Goal: Check status: Check status

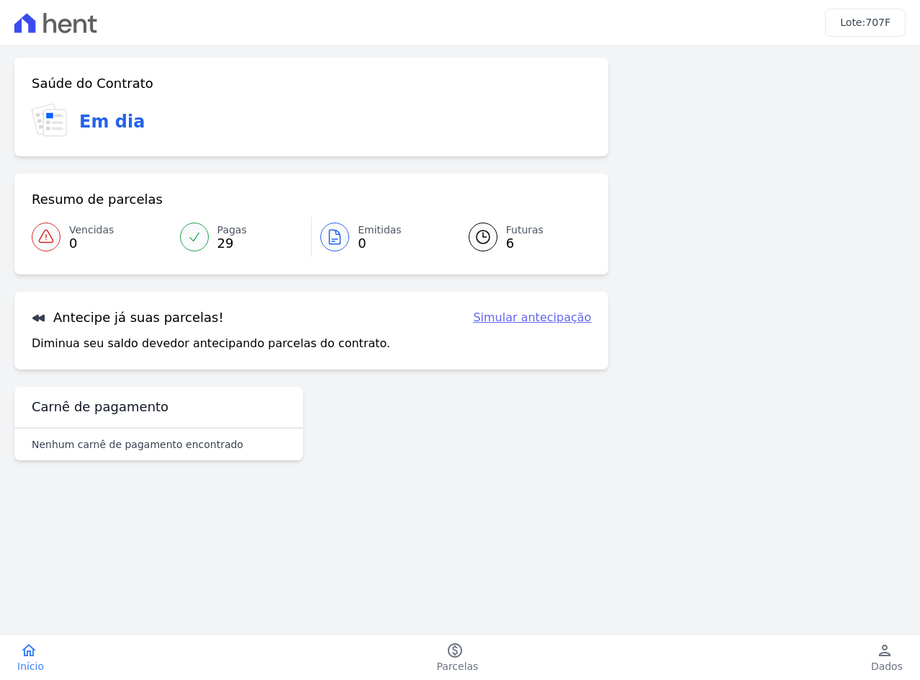
click at [109, 115] on h3 "Em dia" at bounding box center [112, 122] width 66 height 26
click at [454, 654] on icon "paid" at bounding box center [454, 649] width 17 height 17
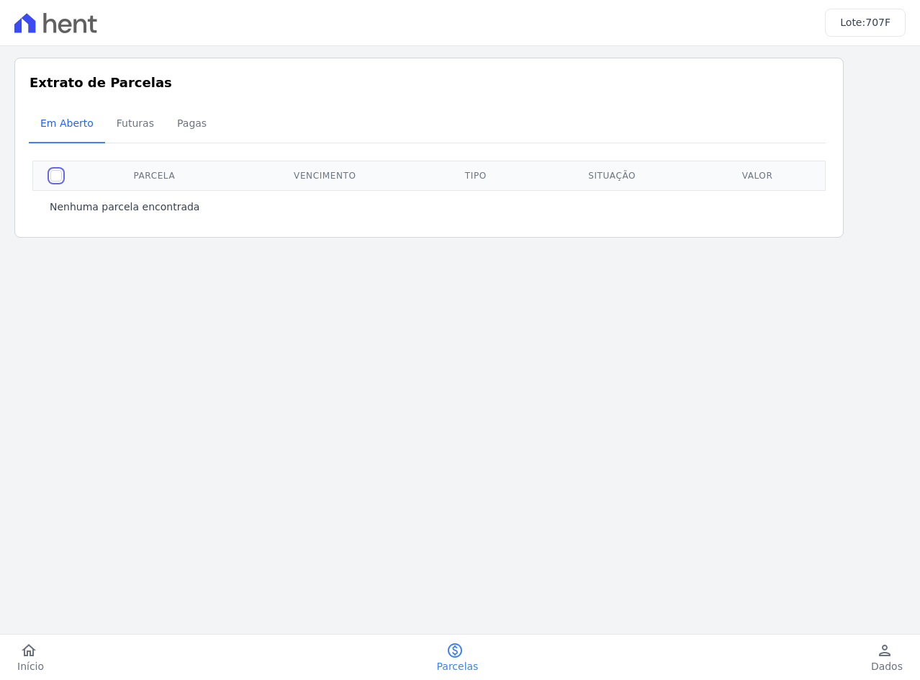
click at [52, 176] on input "checkbox" at bounding box center [56, 176] width 12 height 12
click at [60, 177] on input "checkbox" at bounding box center [56, 176] width 12 height 12
checkbox input "false"
click at [117, 125] on span "Futuras" at bounding box center [135, 123] width 55 height 29
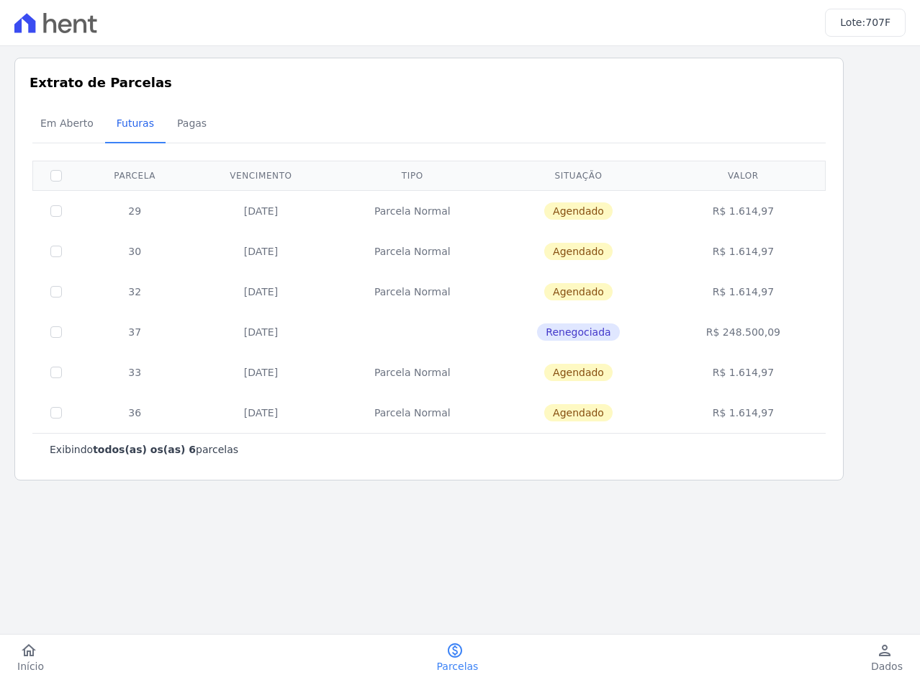
click at [50, 217] on td at bounding box center [56, 210] width 47 height 41
click at [720, 401] on td "R$ 1.614,97" at bounding box center [743, 412] width 159 height 40
click at [731, 383] on td "R$ 1.614,97" at bounding box center [743, 372] width 159 height 40
click at [888, 642] on icon "person" at bounding box center [884, 649] width 17 height 17
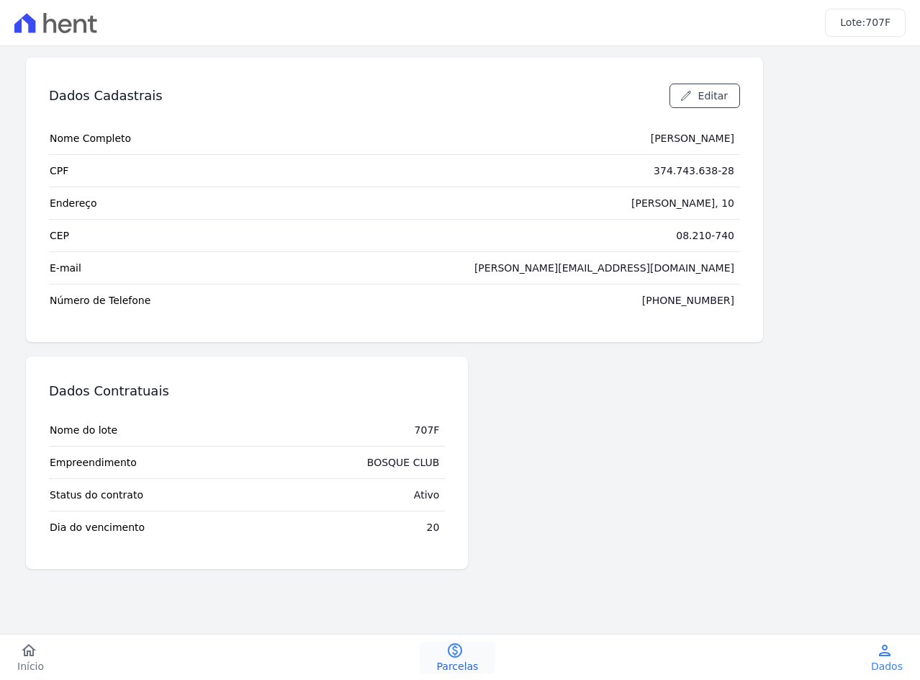
click at [451, 659] on span "Parcelas" at bounding box center [458, 666] width 42 height 14
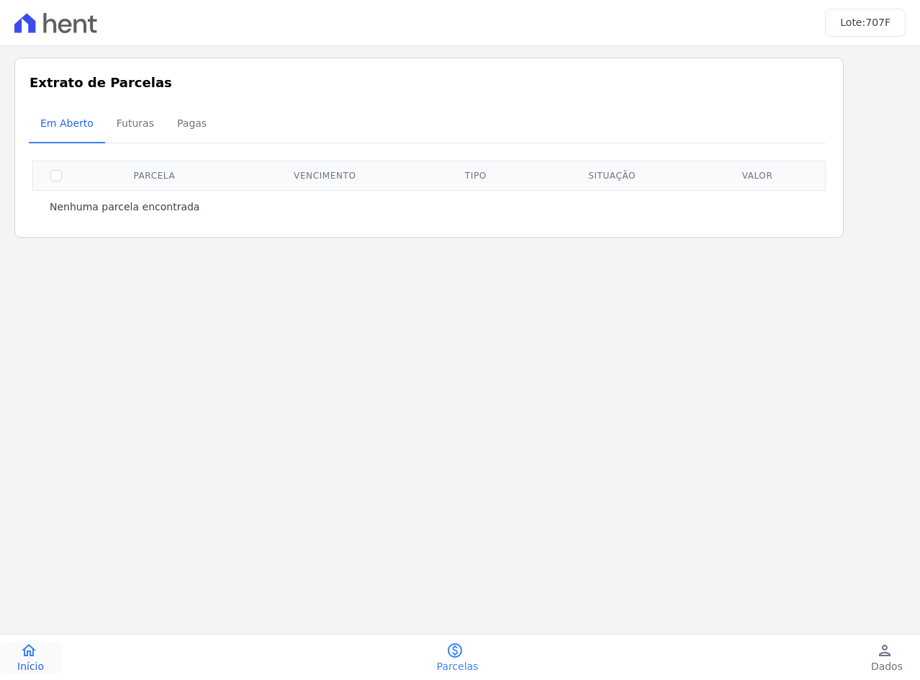
click at [37, 649] on link "home Início" at bounding box center [30, 657] width 61 height 32
